Goal: Task Accomplishment & Management: Manage account settings

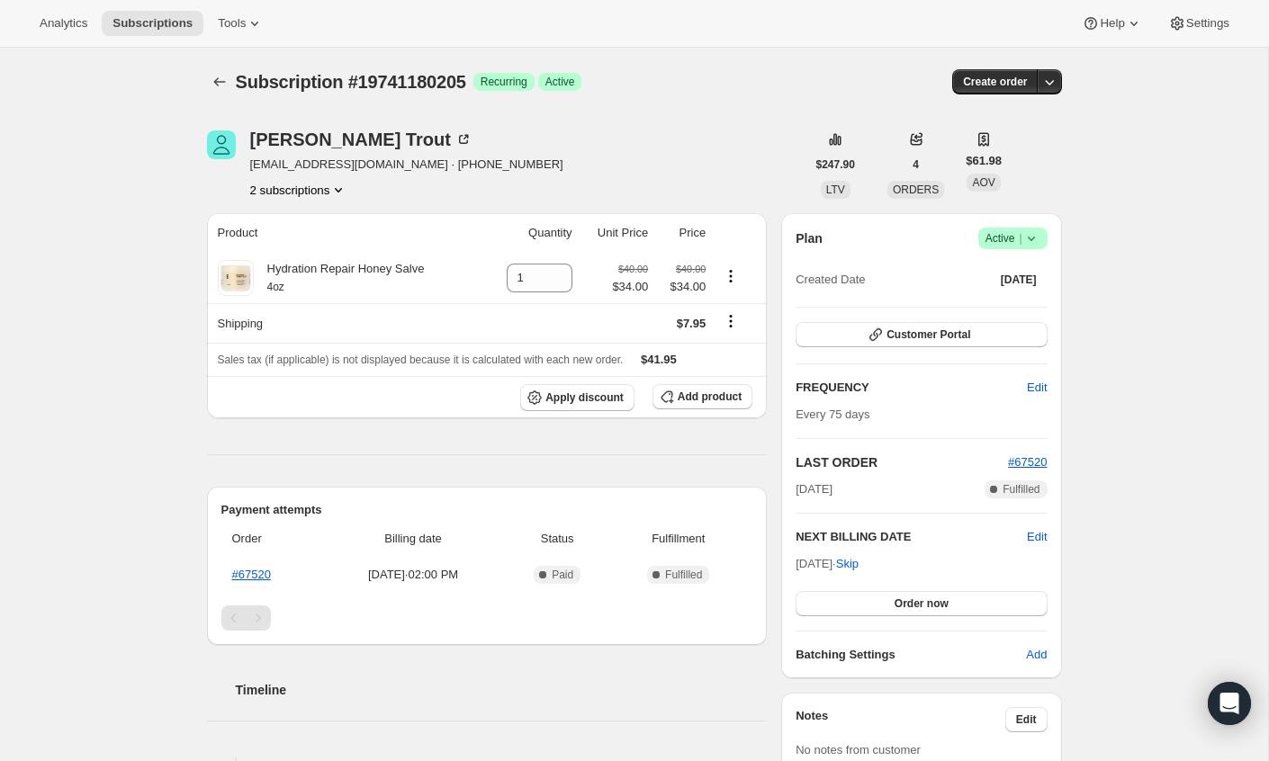
click at [336, 189] on icon "Product actions" at bounding box center [338, 190] width 18 height 18
click at [116, 301] on div "Subscription #19741180205. This page is ready Subscription #19741180205 Success…" at bounding box center [634, 689] width 1268 height 1283
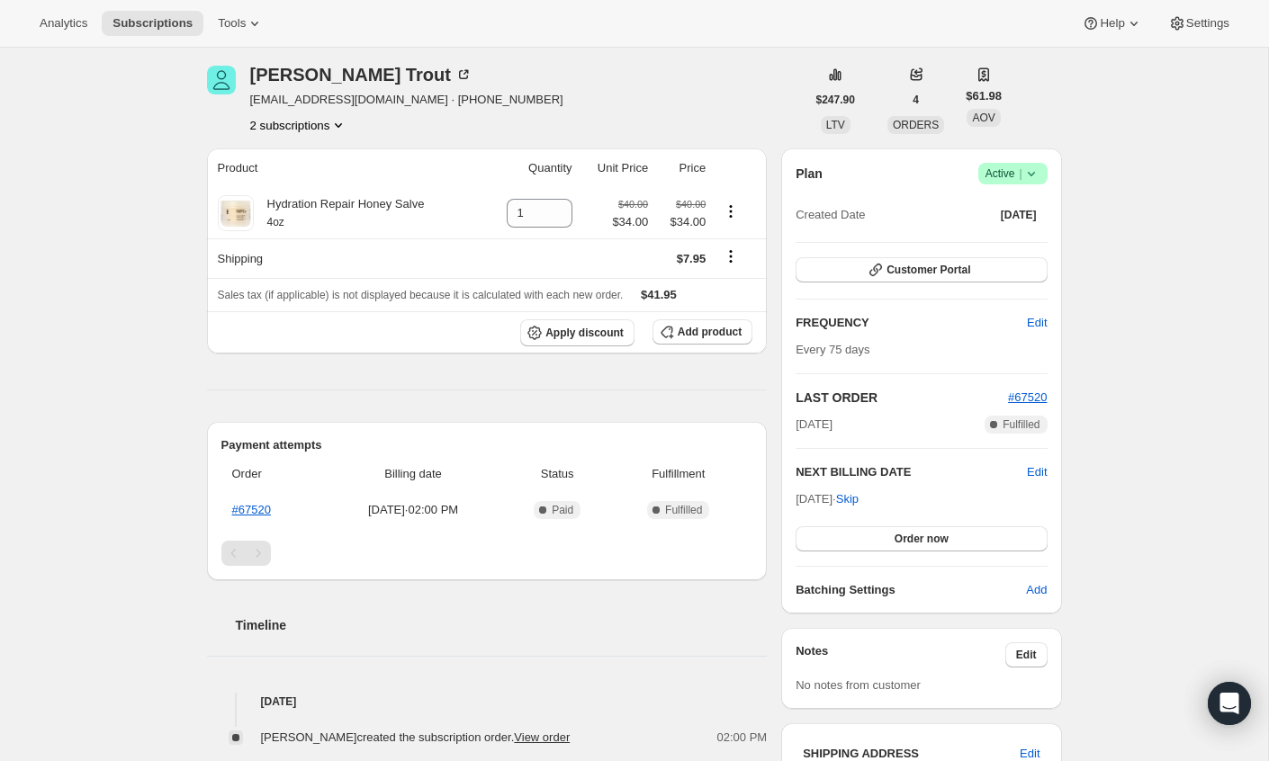
scroll to position [70, 0]
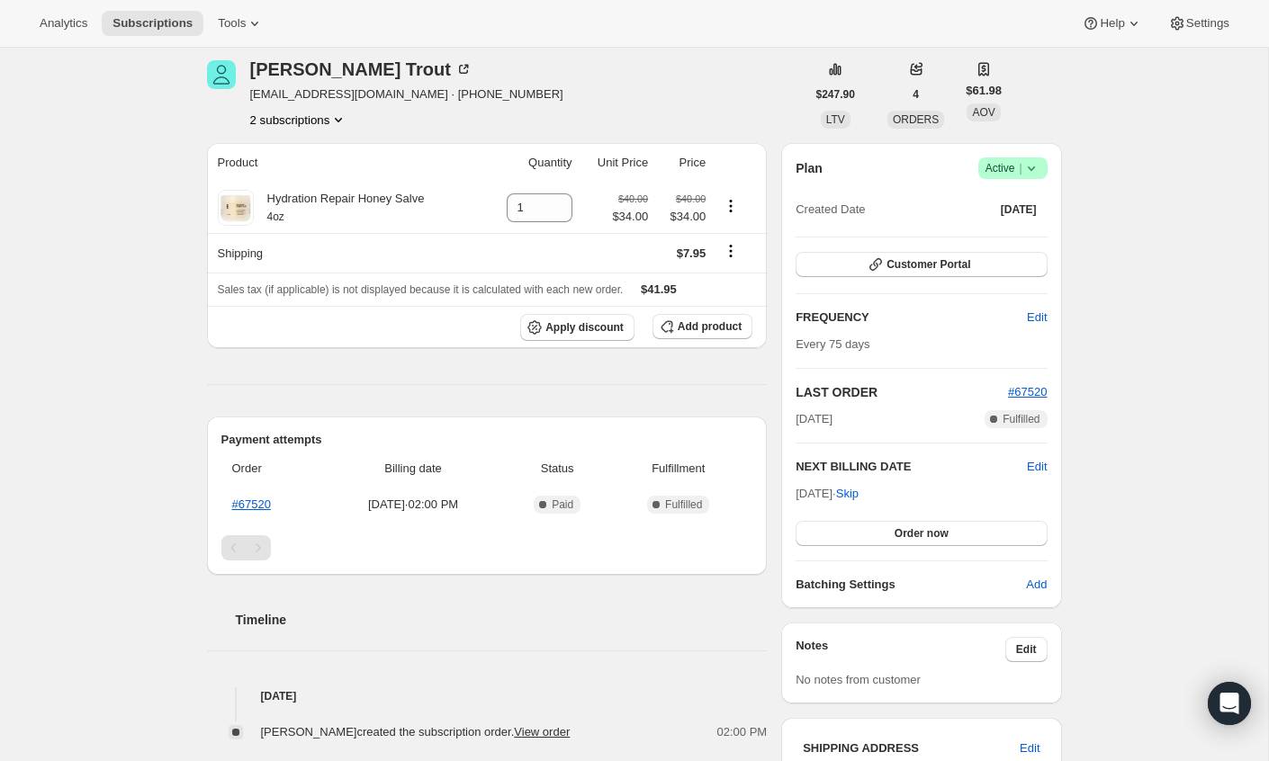
click at [347, 122] on icon "Product actions" at bounding box center [338, 120] width 18 height 18
click at [336, 150] on span "16161145133" at bounding box center [299, 153] width 125 height 18
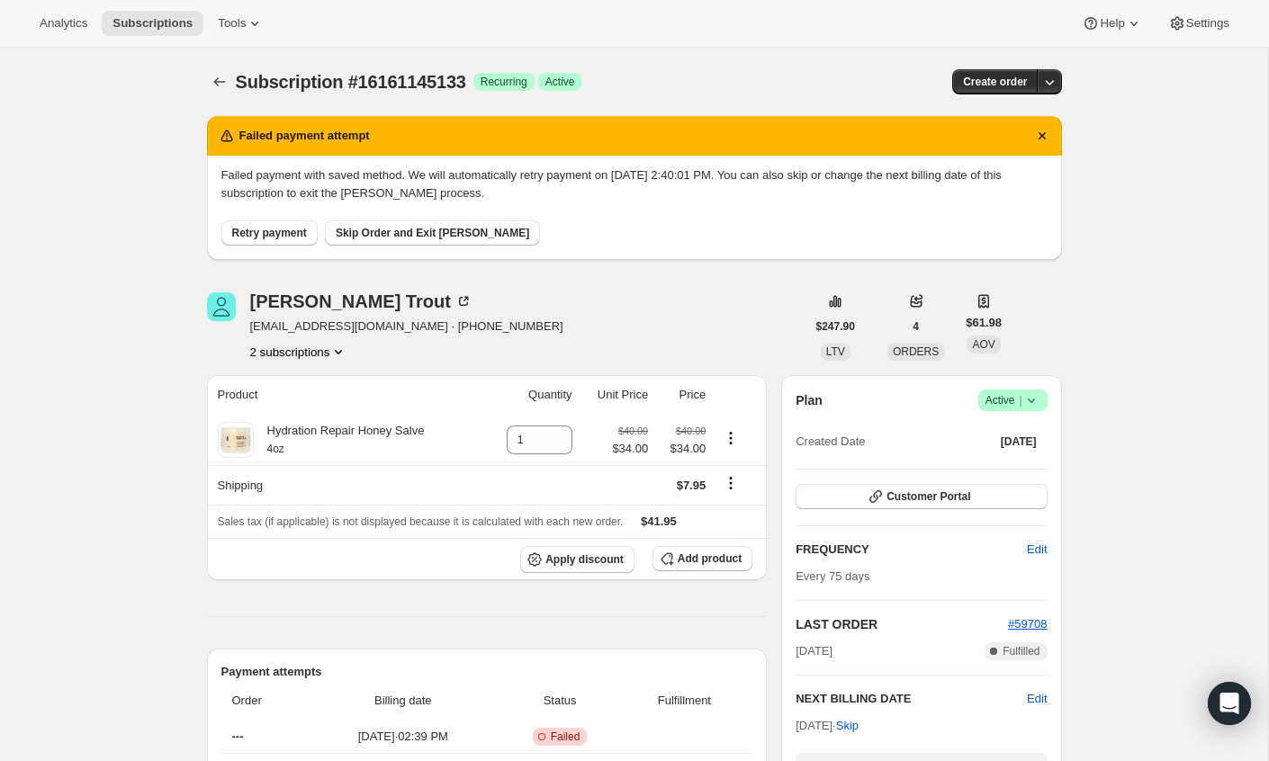
click at [328, 355] on button "2 subscriptions" at bounding box center [299, 352] width 98 height 18
click at [297, 411] on span "19741180205" at bounding box center [274, 415] width 72 height 13
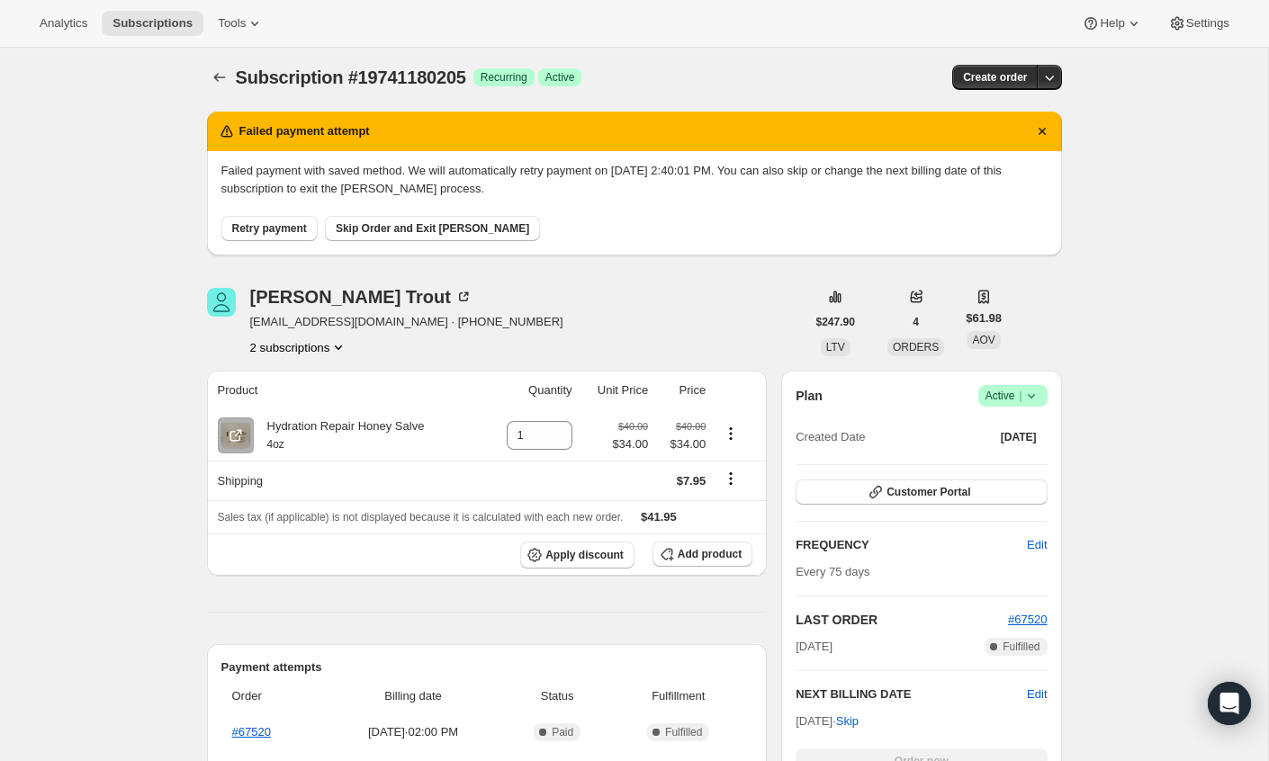
scroll to position [3, 0]
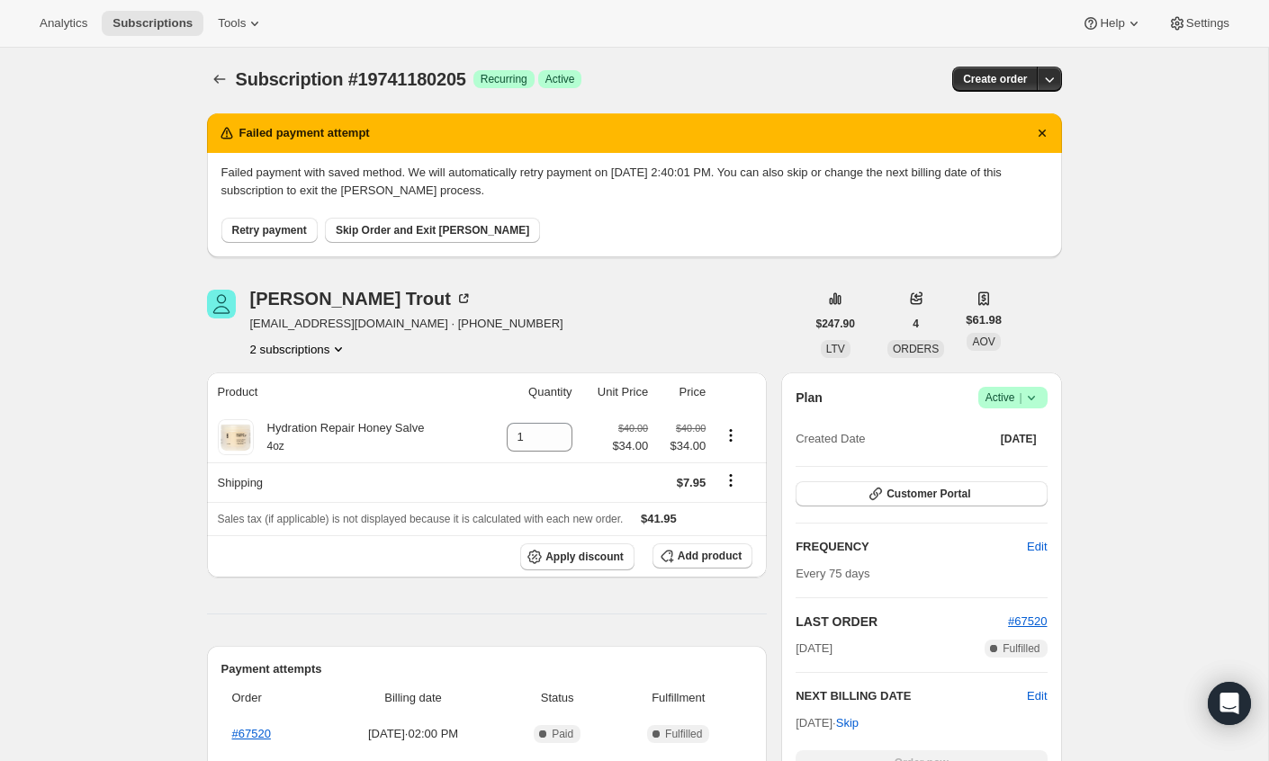
click at [347, 343] on icon "Product actions" at bounding box center [338, 349] width 18 height 18
click at [329, 375] on span "16161145133" at bounding box center [299, 382] width 125 height 18
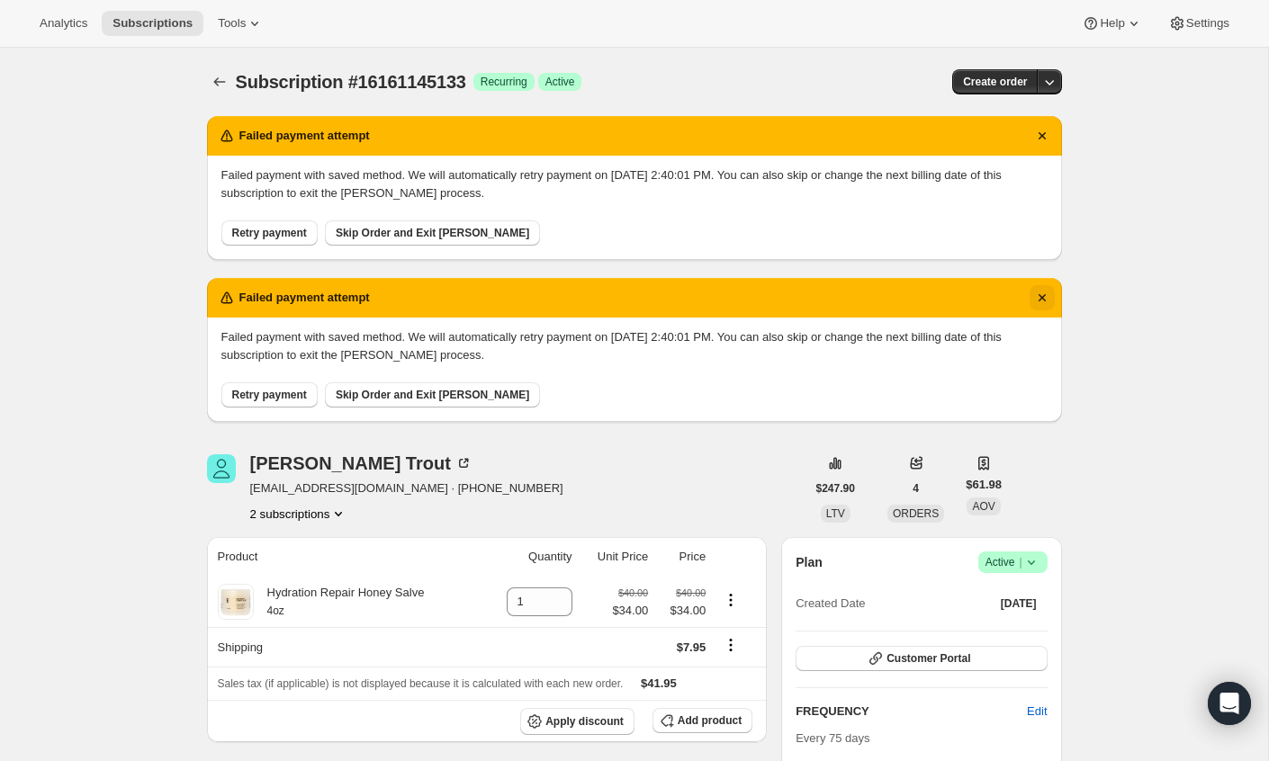
click at [1046, 295] on icon "Dismiss notification" at bounding box center [1042, 298] width 18 height 18
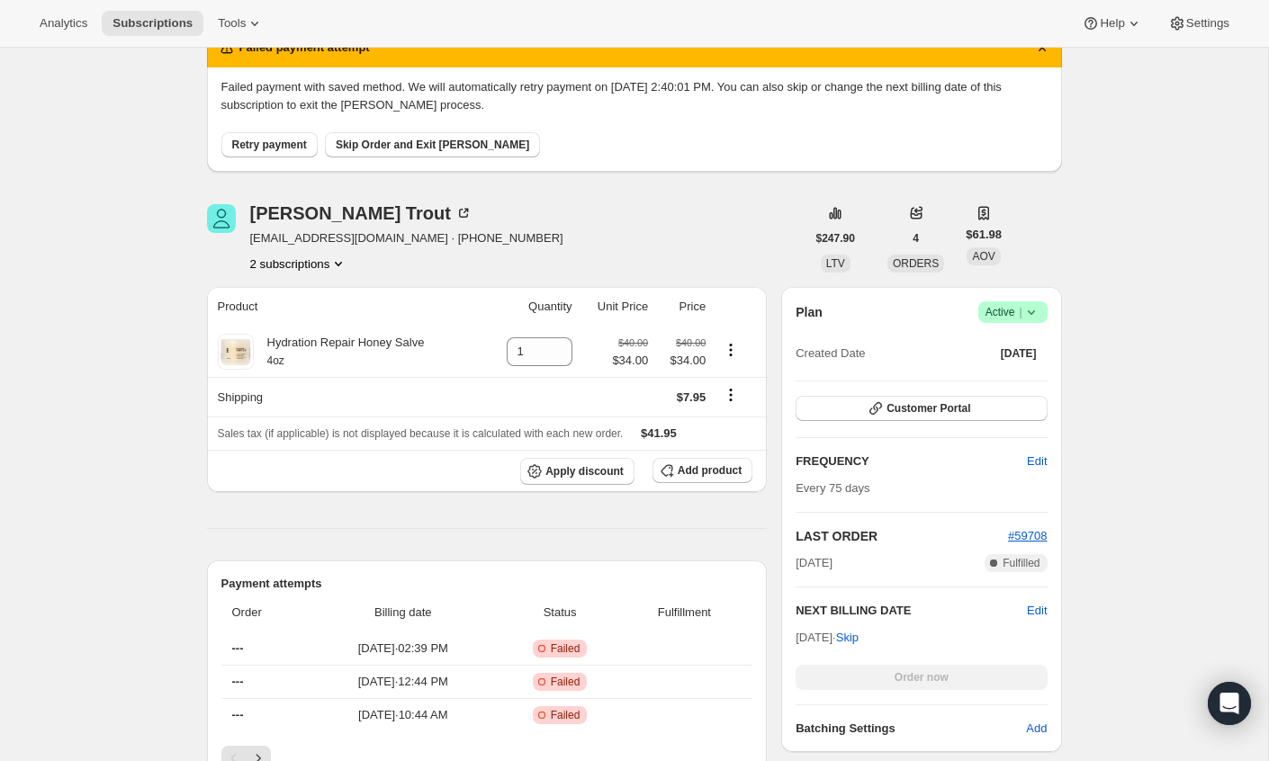
scroll to position [126, 0]
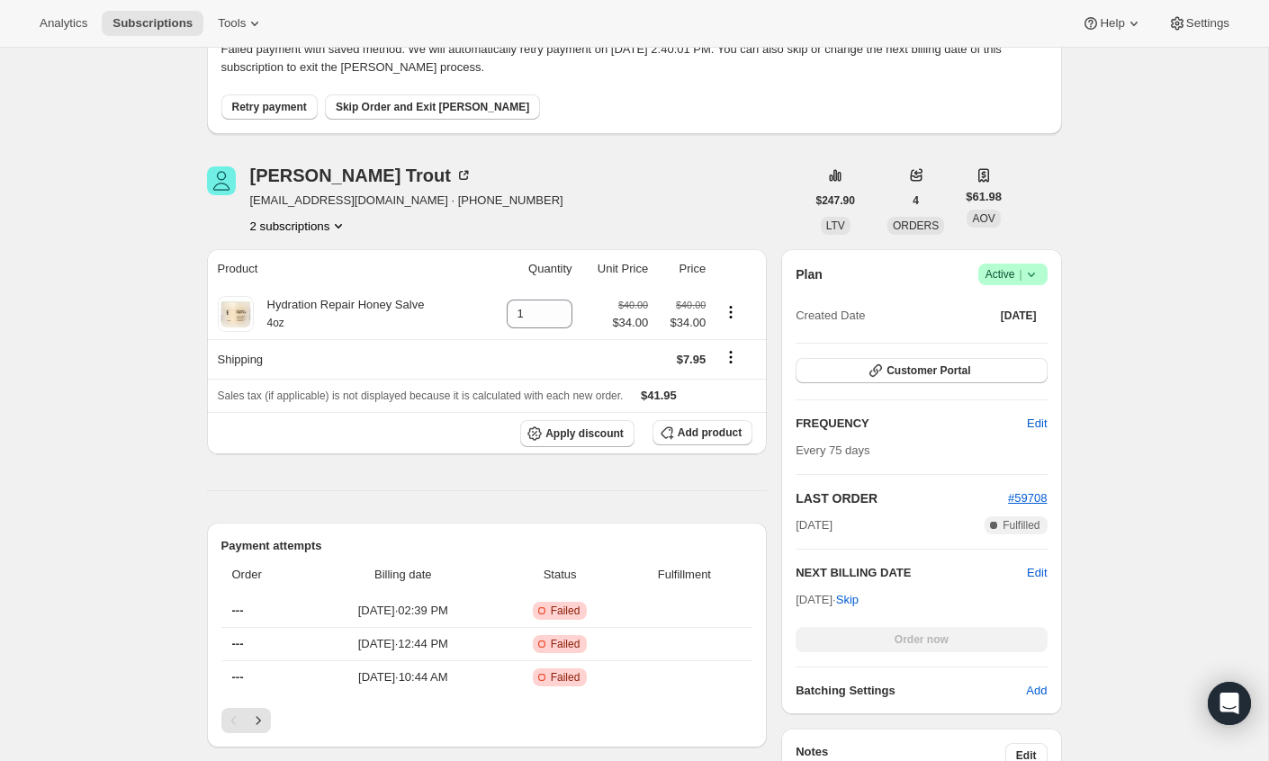
click at [1037, 270] on icon at bounding box center [1031, 274] width 18 height 18
click at [992, 312] on span "Pause subscription" at bounding box center [1006, 308] width 99 height 13
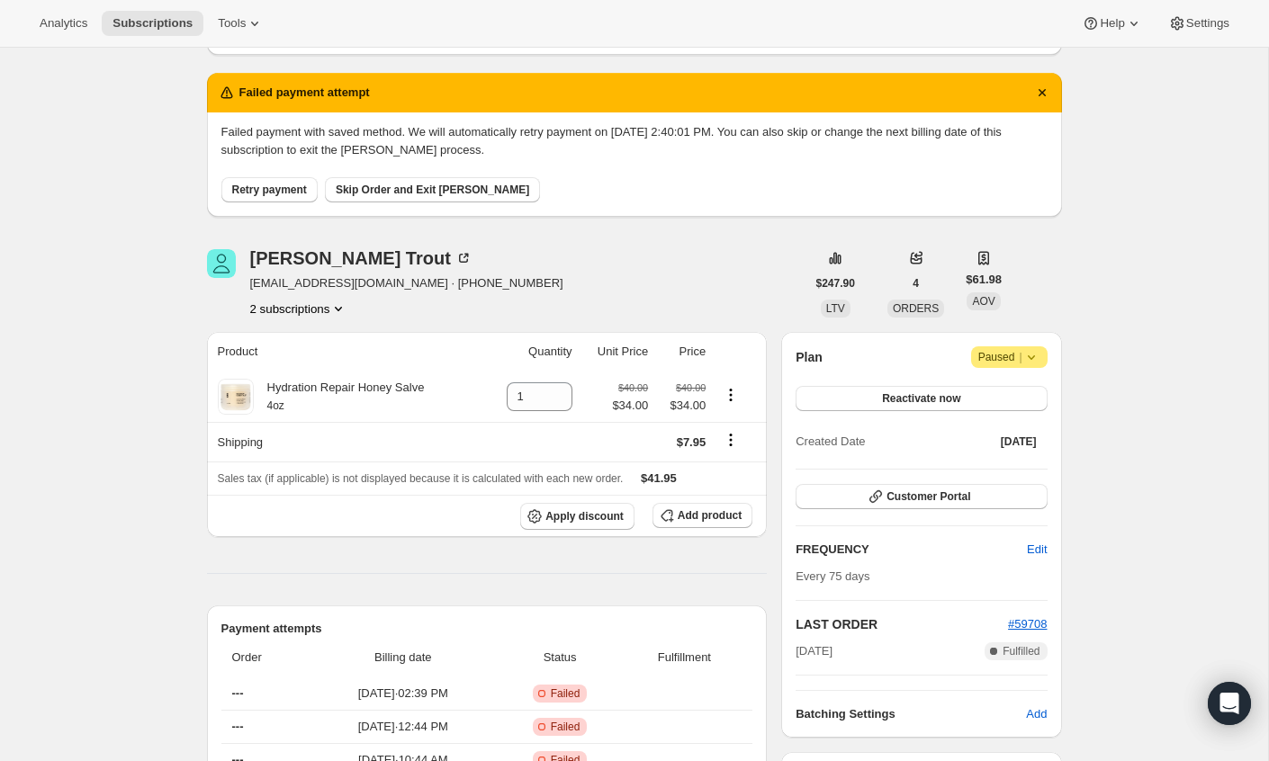
click at [337, 304] on icon "Product actions" at bounding box center [338, 309] width 18 height 18
click at [312, 365] on span "19741180205" at bounding box center [300, 373] width 125 height 18
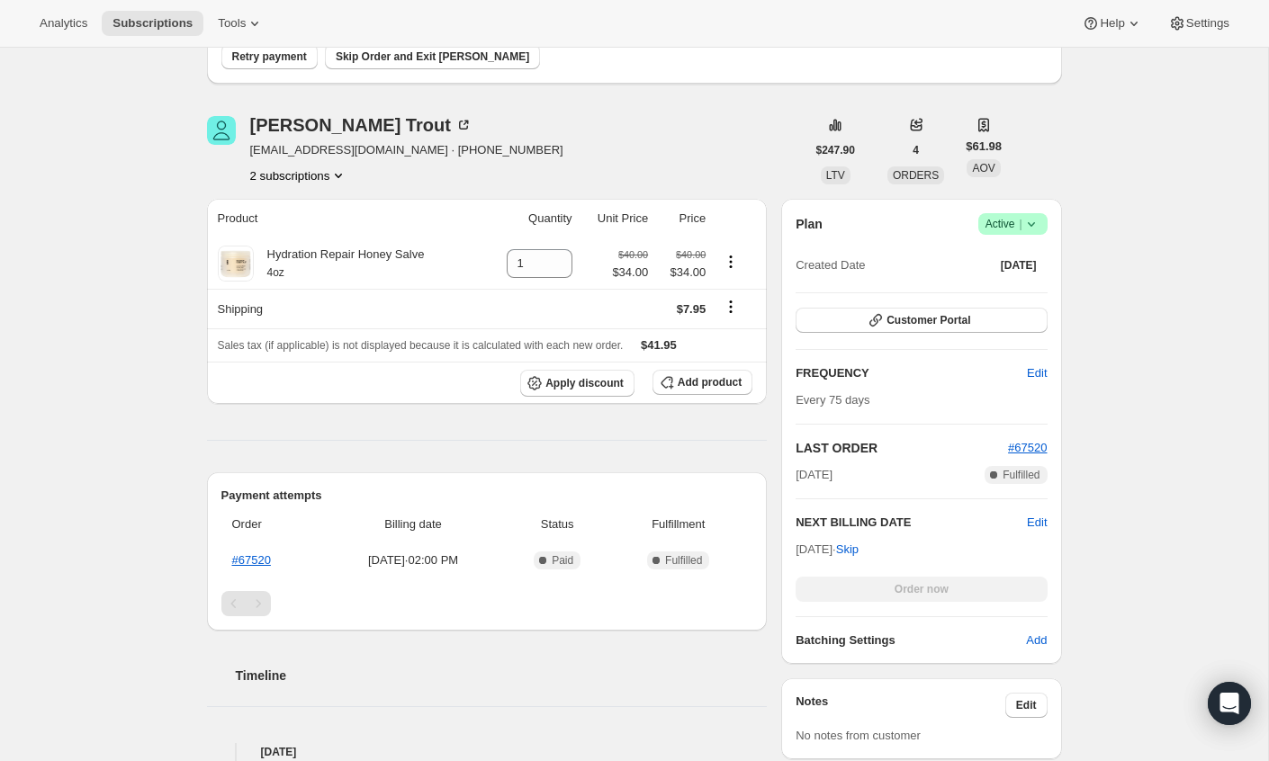
scroll to position [272, 0]
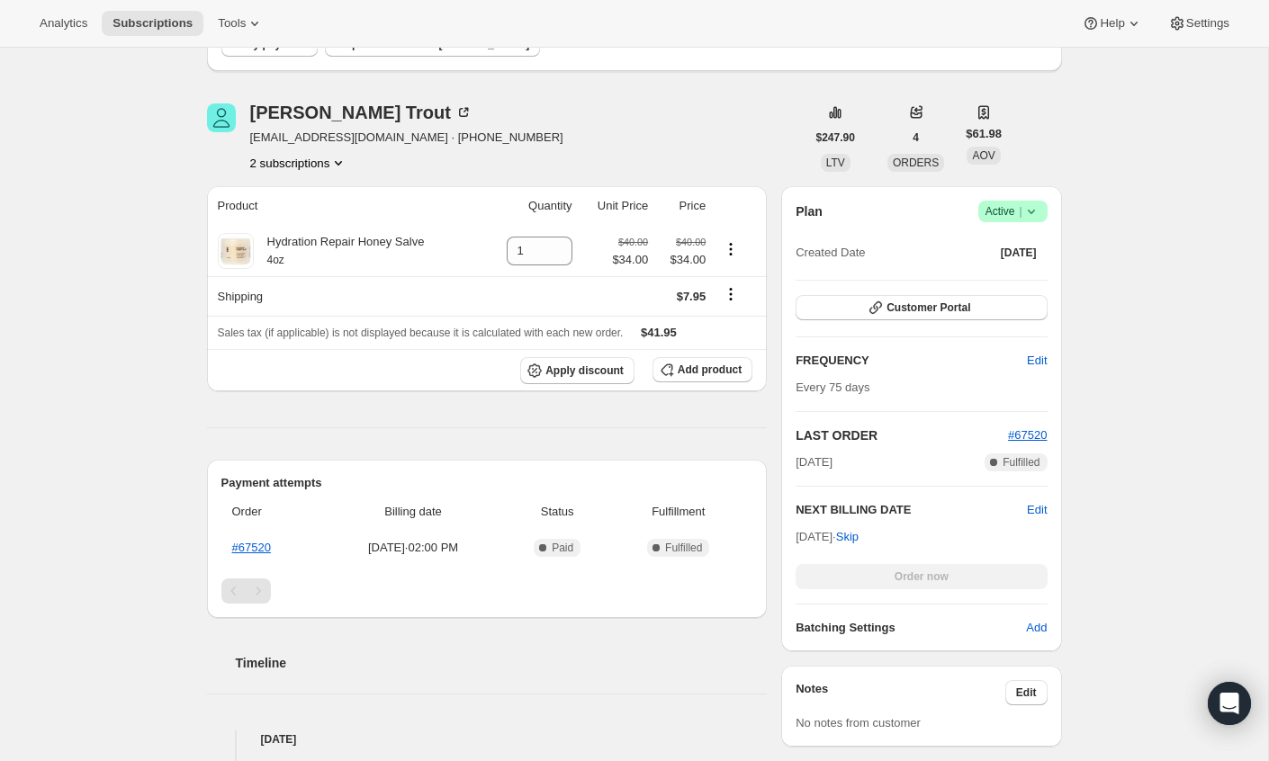
click at [1033, 211] on icon at bounding box center [1030, 212] width 7 height 4
click at [969, 274] on span "Cancel subscription" at bounding box center [1008, 276] width 102 height 13
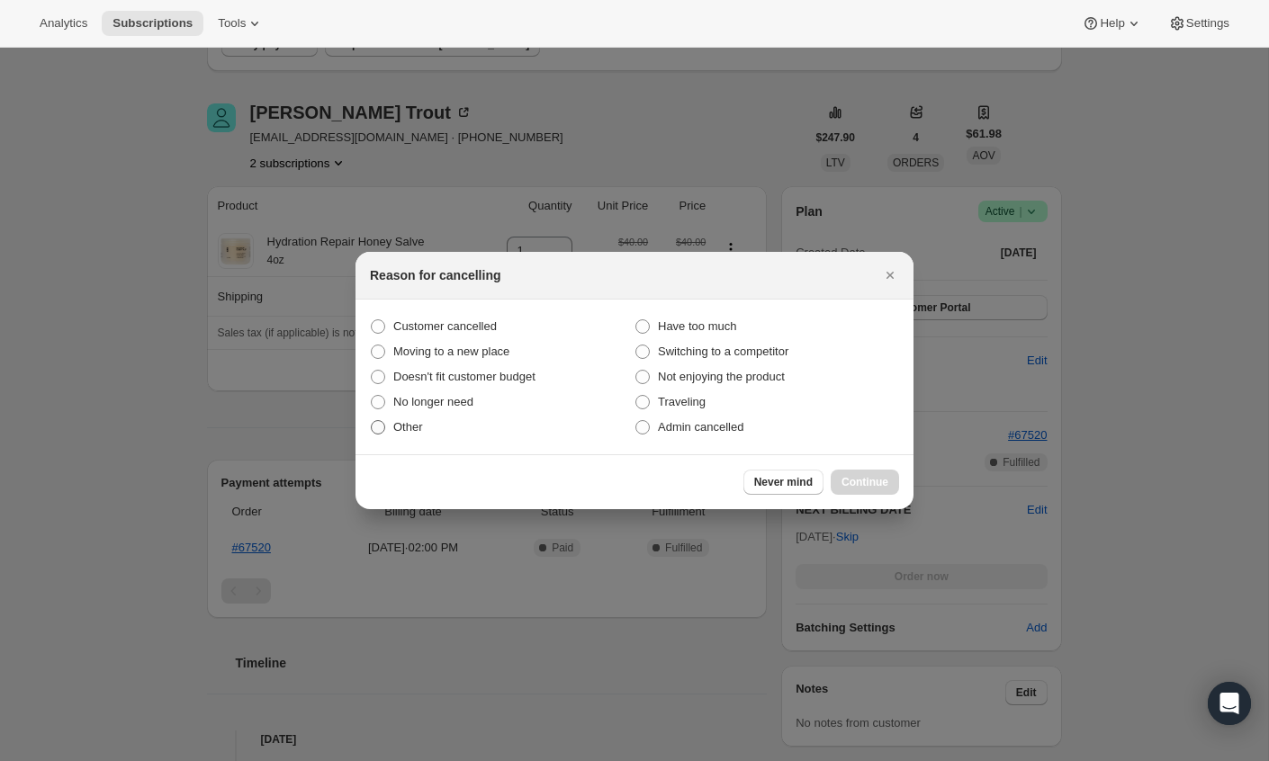
click at [458, 421] on label "Other" at bounding box center [502, 427] width 265 height 25
click at [372, 421] on input "Other" at bounding box center [371, 420] width 1 height 1
radio input "true"
click at [849, 478] on span "Continue" at bounding box center [864, 482] width 47 height 14
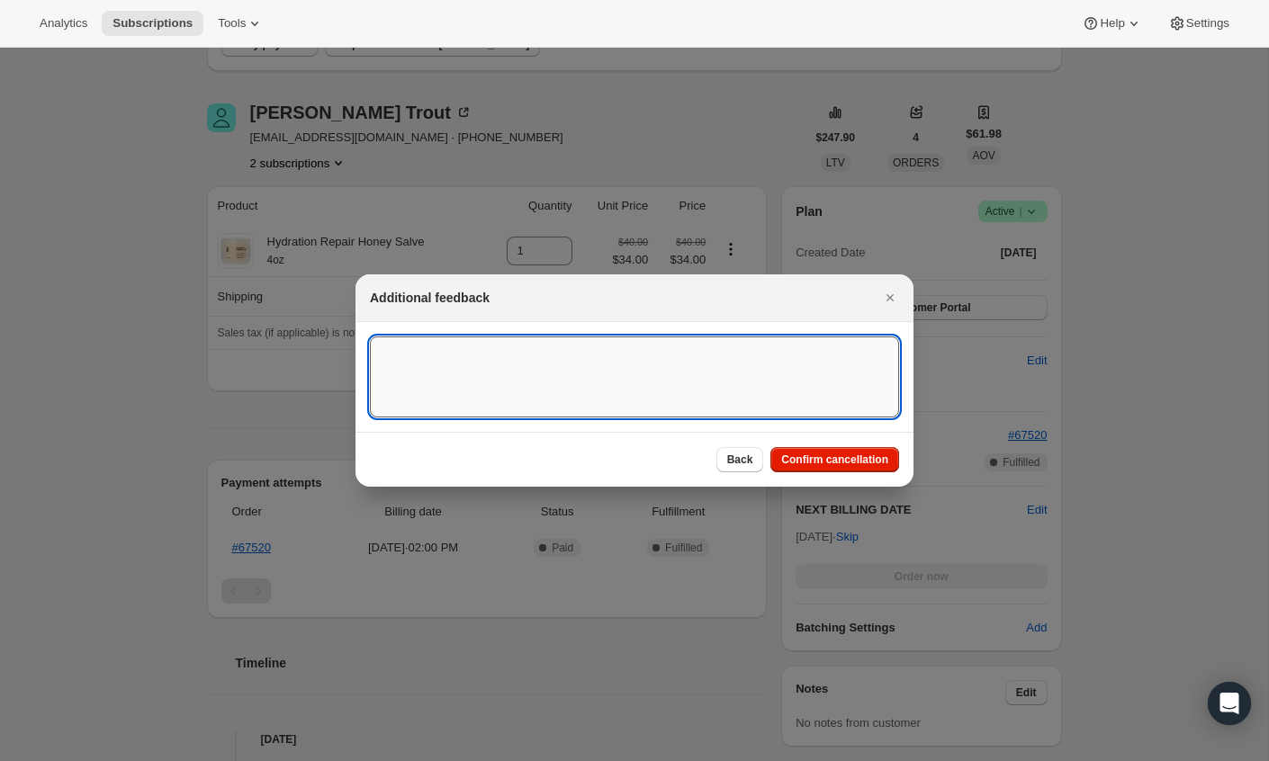
click at [680, 377] on textarea ":roa:" at bounding box center [634, 377] width 529 height 81
type textarea "Duplicate subscription"
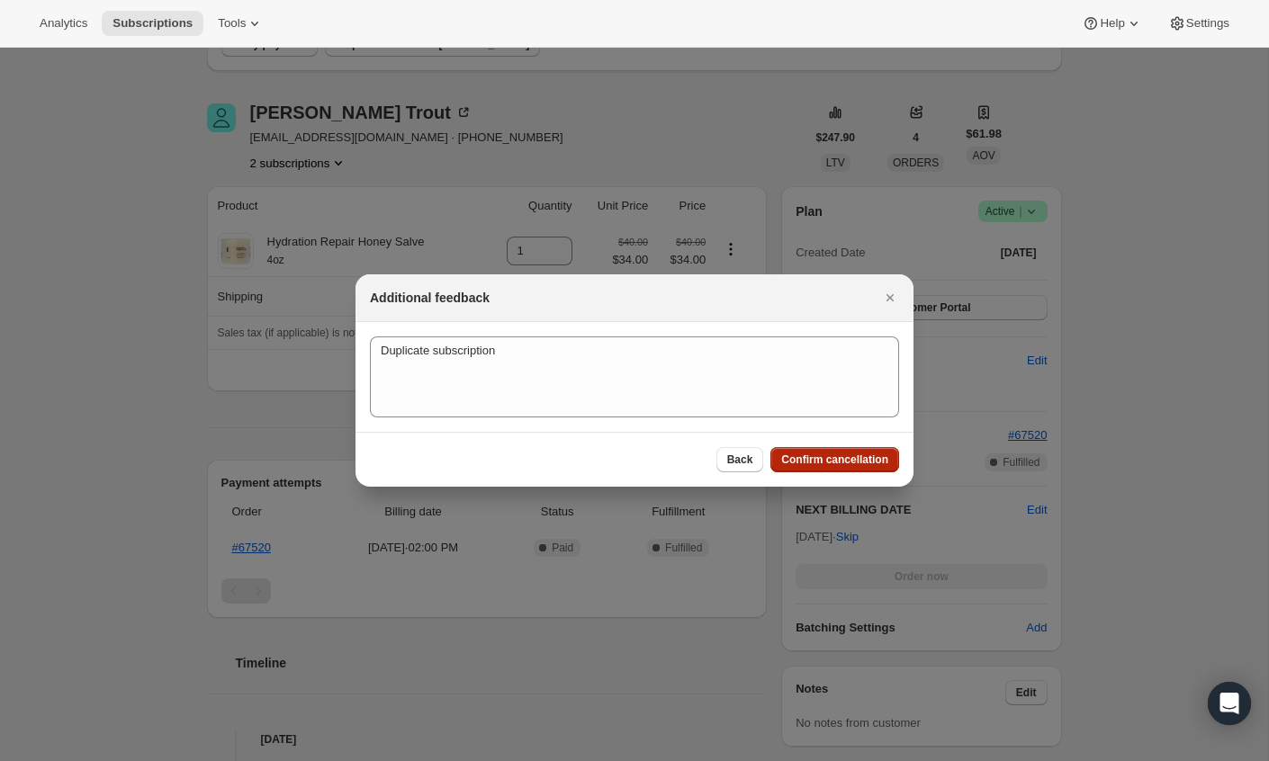
click at [826, 447] on button "Confirm cancellation" at bounding box center [834, 459] width 129 height 25
